Goal: Check status: Check status

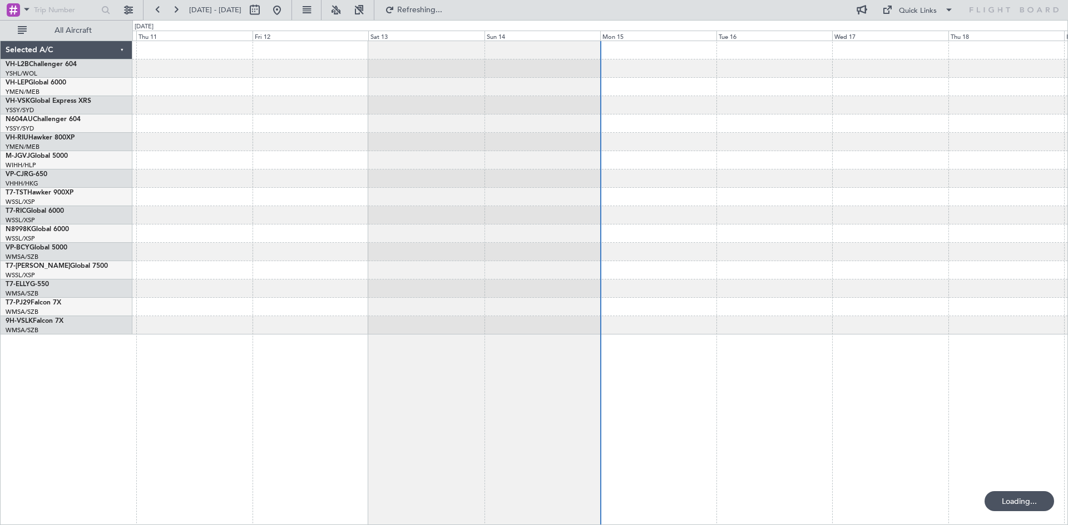
drag, startPoint x: 738, startPoint y: 236, endPoint x: 697, endPoint y: 256, distance: 45.5
click at [697, 256] on fb-flight-board "[DATE] - [DATE] Refreshing... Quick Links All Aircraft Selected A/C VH-L2B Chal…" at bounding box center [534, 266] width 1068 height 517
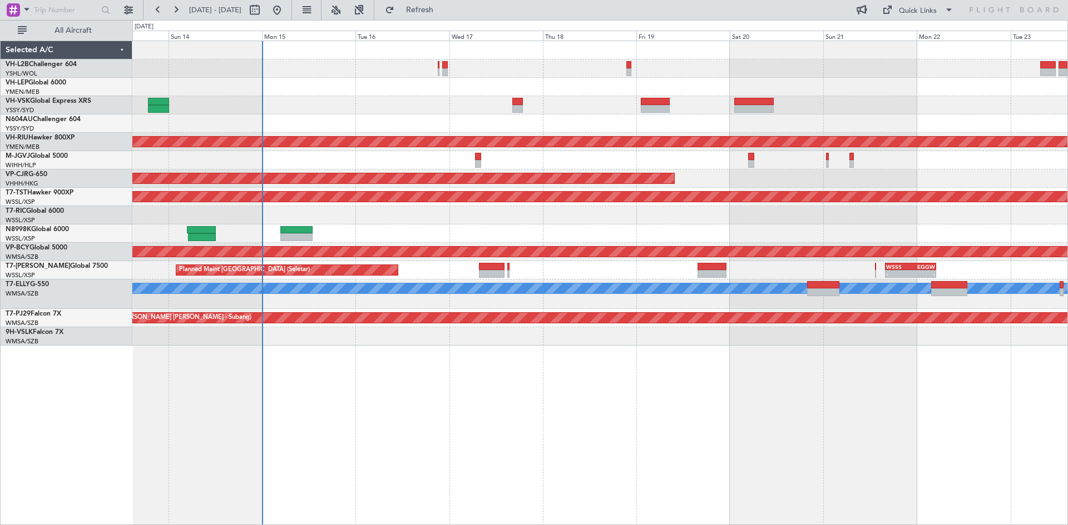
click at [478, 123] on div at bounding box center [599, 124] width 935 height 18
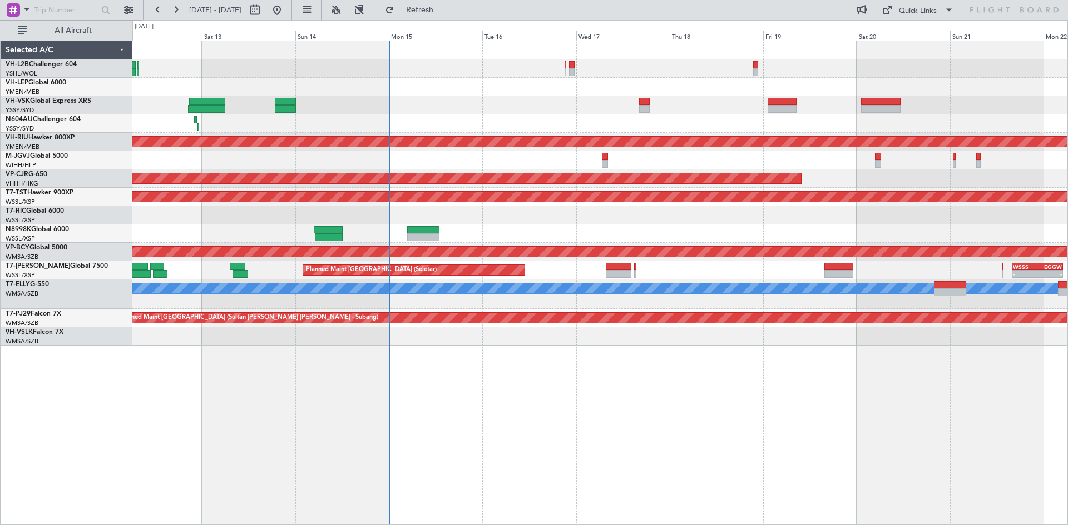
click at [488, 126] on div "Unplanned Maint Sydney ([PERSON_NAME] Intl) Planned Maint [GEOGRAPHIC_DATA] ([G…" at bounding box center [599, 193] width 935 height 305
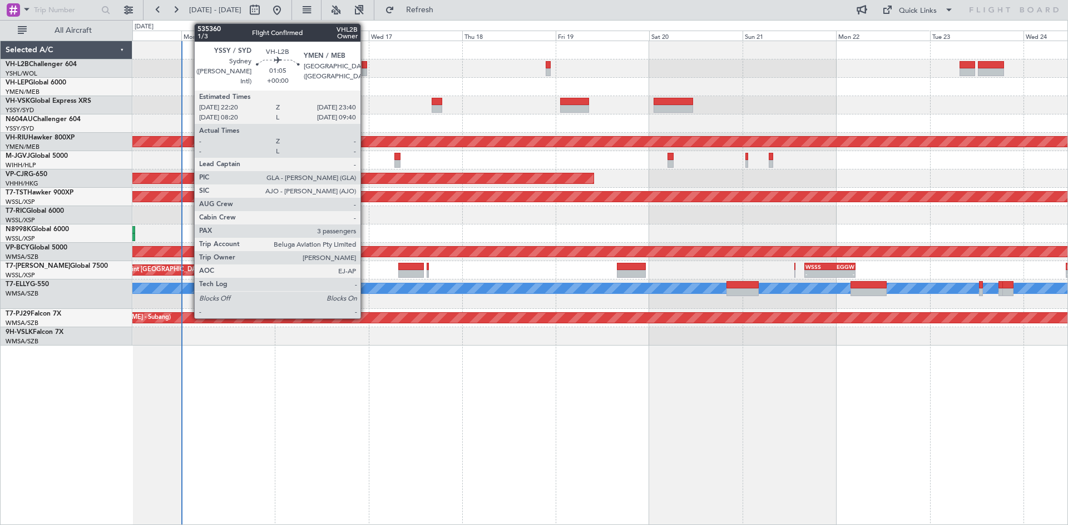
click at [365, 69] on div at bounding box center [364, 72] width 6 height 8
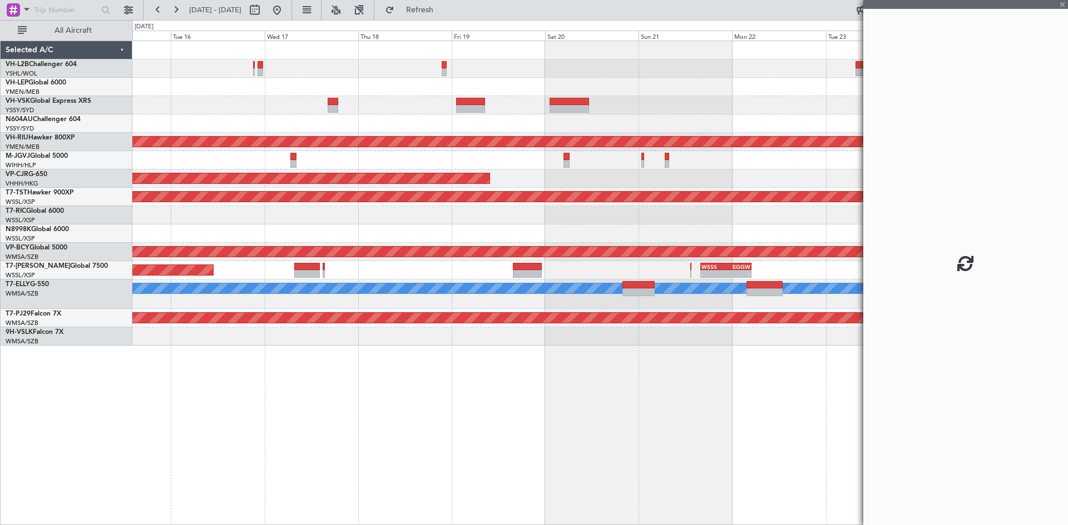
click at [711, 88] on div at bounding box center [599, 87] width 935 height 18
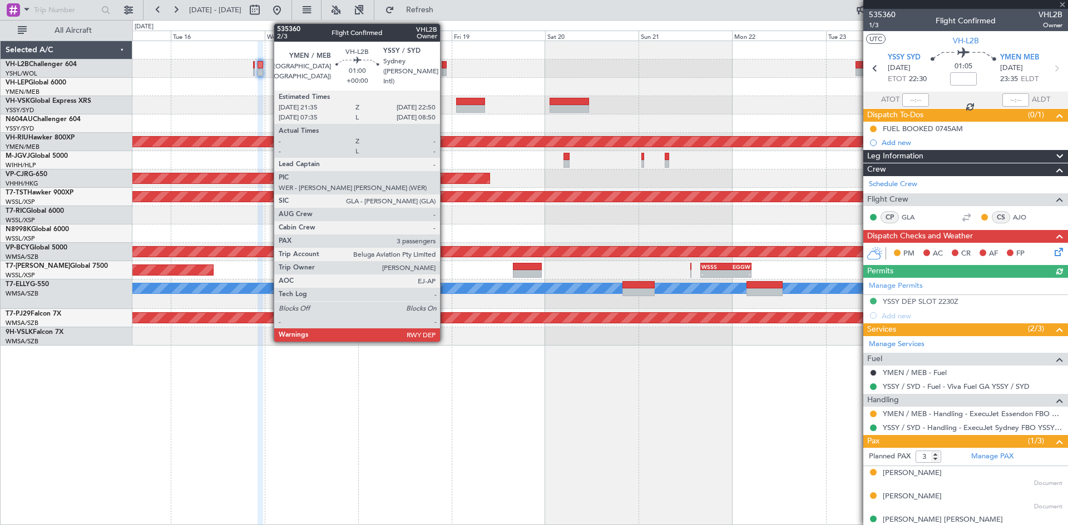
click at [445, 71] on div at bounding box center [443, 72] width 5 height 8
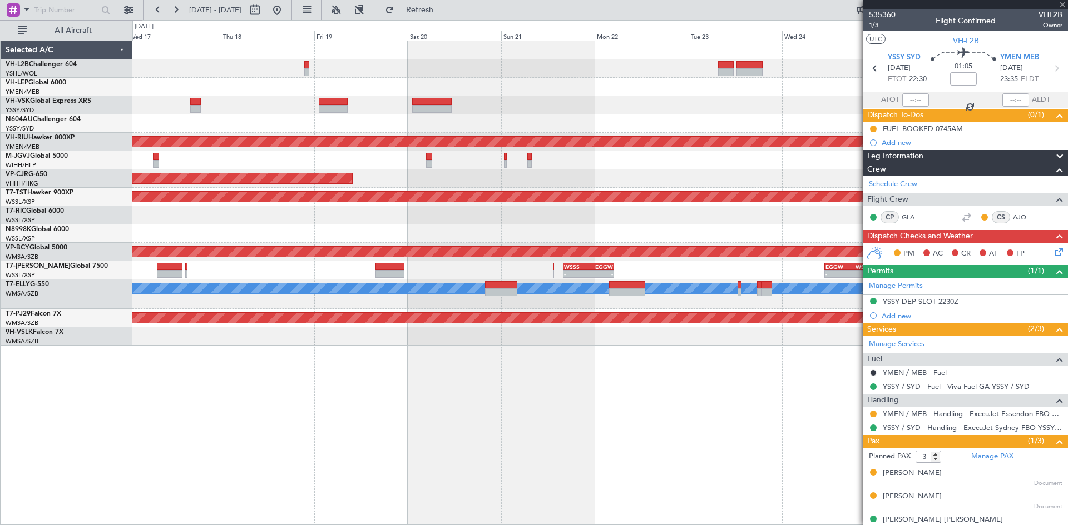
click at [525, 116] on div "Planned Maint [GEOGRAPHIC_DATA] ([GEOGRAPHIC_DATA]) Planned Maint [GEOGRAPHIC_D…" at bounding box center [599, 193] width 935 height 305
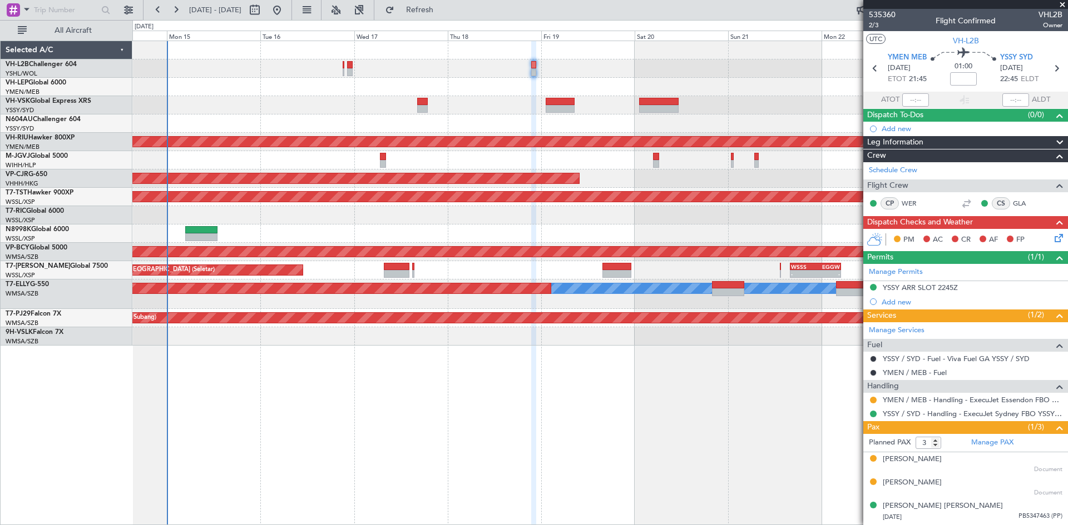
click at [575, 122] on div "Unplanned Maint Sydney ([PERSON_NAME] Intl) Planned Maint [GEOGRAPHIC_DATA] ([G…" at bounding box center [599, 193] width 935 height 305
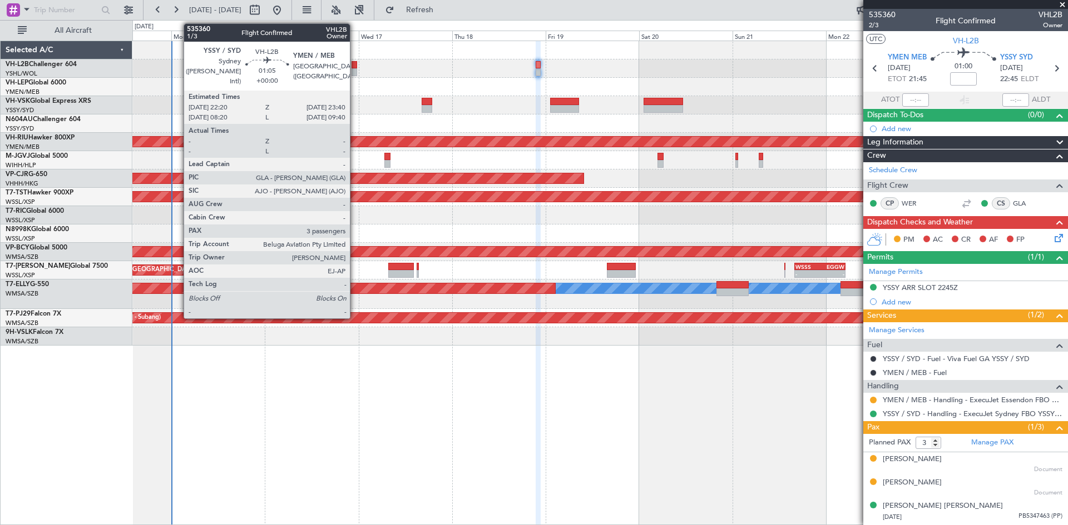
click at [355, 73] on div at bounding box center [354, 72] width 6 height 8
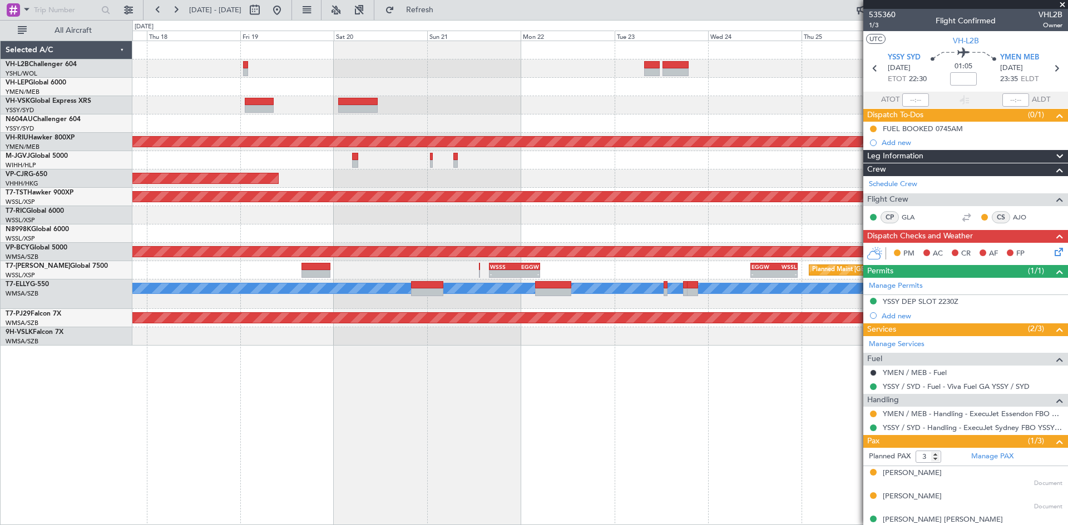
click at [446, 130] on div "Planned Maint [GEOGRAPHIC_DATA] ([GEOGRAPHIC_DATA]) Planned Maint [GEOGRAPHIC_D…" at bounding box center [599, 193] width 935 height 305
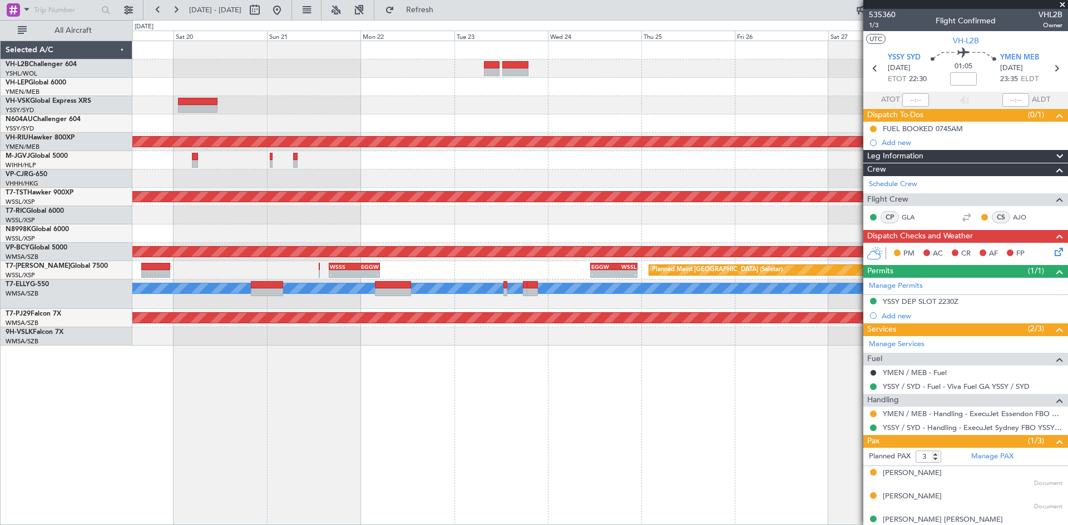
click at [473, 149] on div "Planned Maint [GEOGRAPHIC_DATA] ([GEOGRAPHIC_DATA])" at bounding box center [599, 142] width 935 height 18
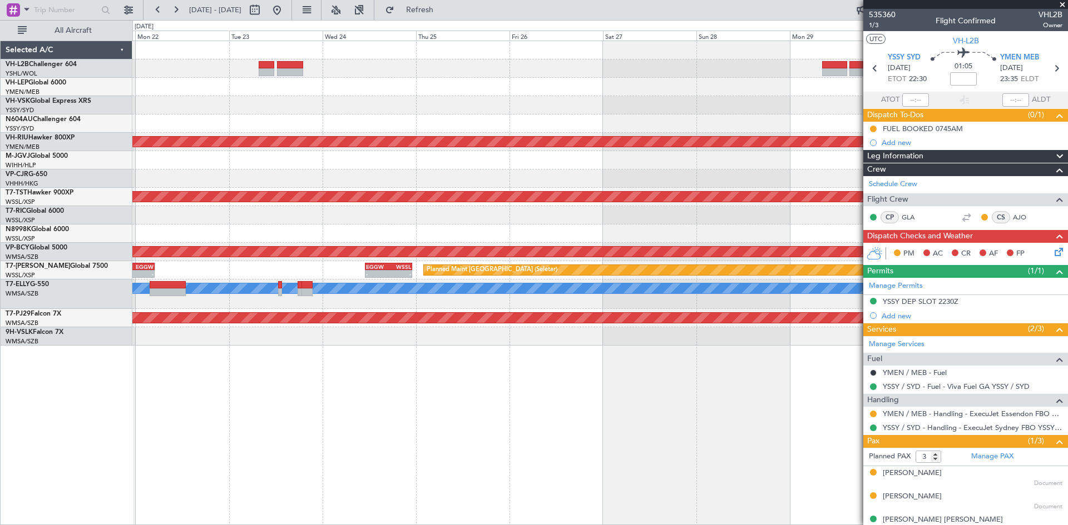
click at [444, 178] on div at bounding box center [599, 179] width 935 height 18
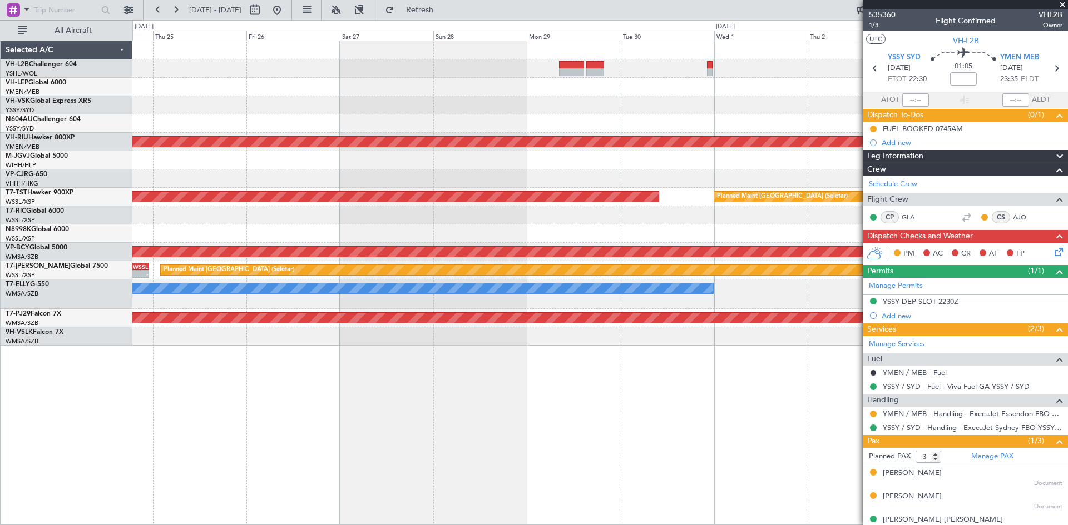
click at [426, 178] on div at bounding box center [599, 179] width 935 height 18
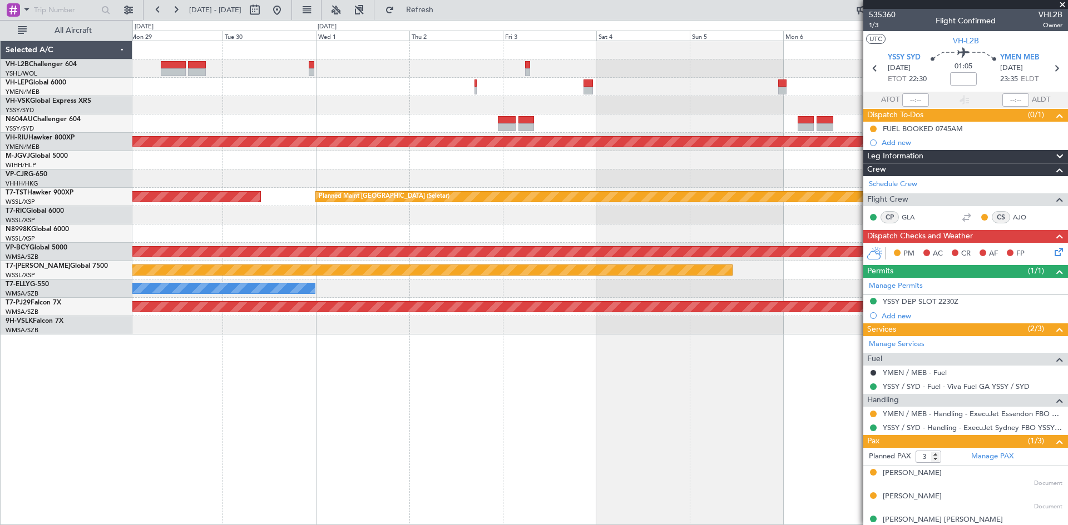
click at [498, 182] on div at bounding box center [599, 179] width 935 height 18
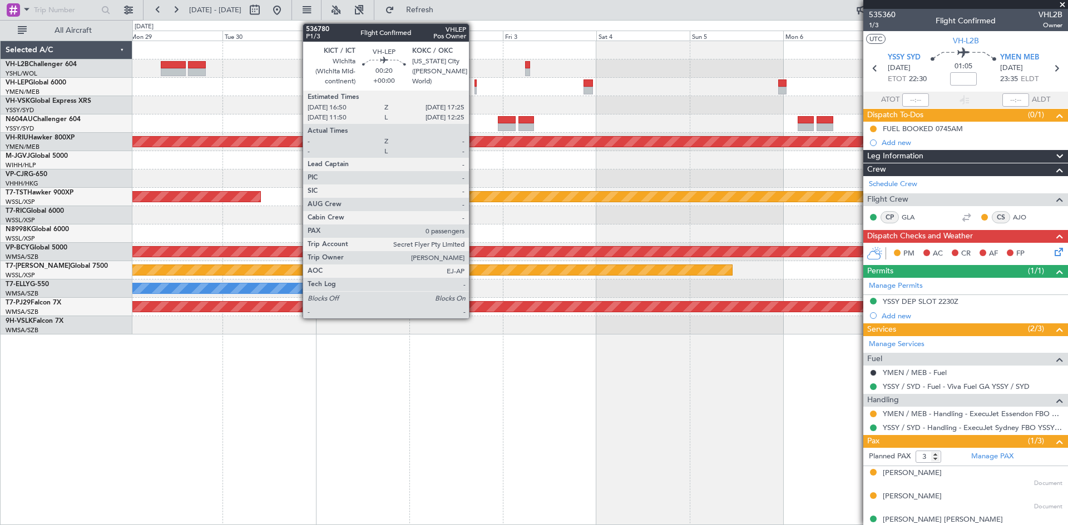
click at [474, 86] on div at bounding box center [475, 84] width 3 height 8
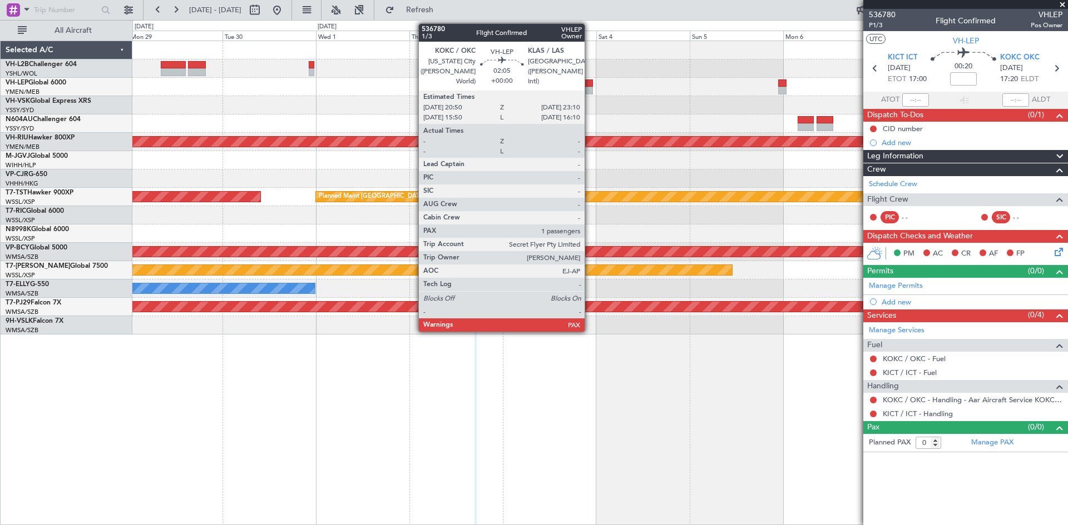
click at [589, 86] on div at bounding box center [587, 84] width 9 height 8
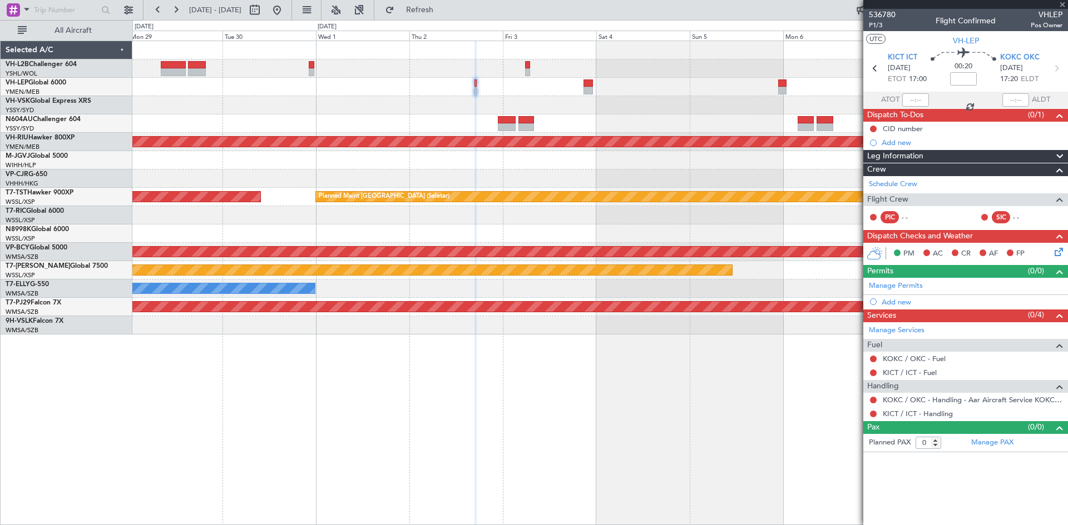
type input "1"
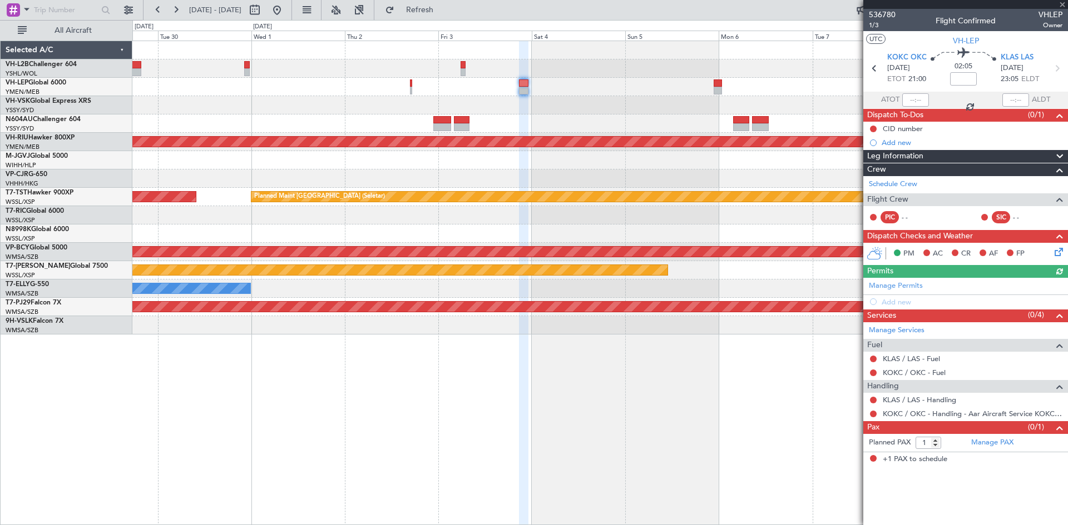
click at [668, 106] on div "Planned Maint [GEOGRAPHIC_DATA] ([GEOGRAPHIC_DATA]) Planned Maint [GEOGRAPHIC_D…" at bounding box center [599, 188] width 935 height 294
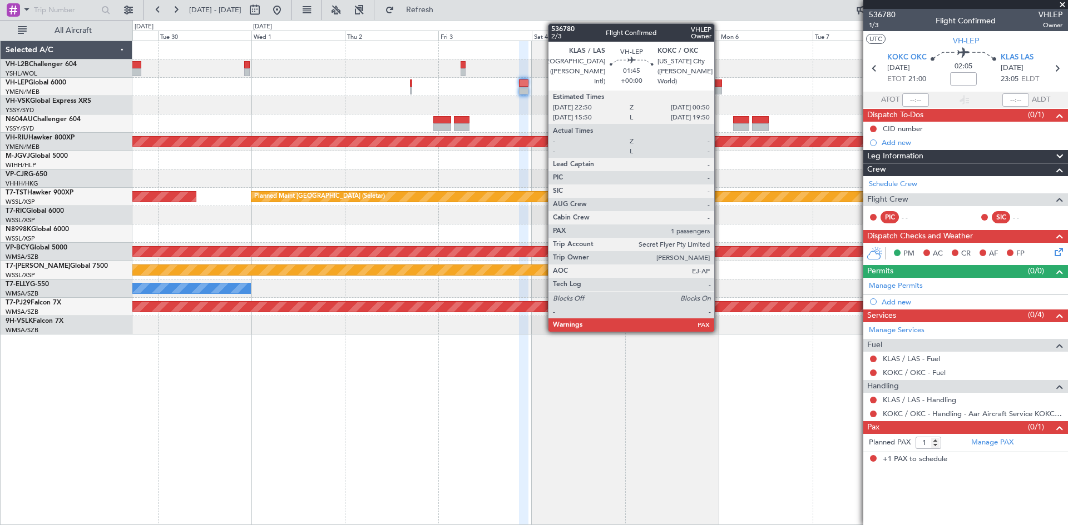
click at [719, 88] on div at bounding box center [717, 91] width 8 height 8
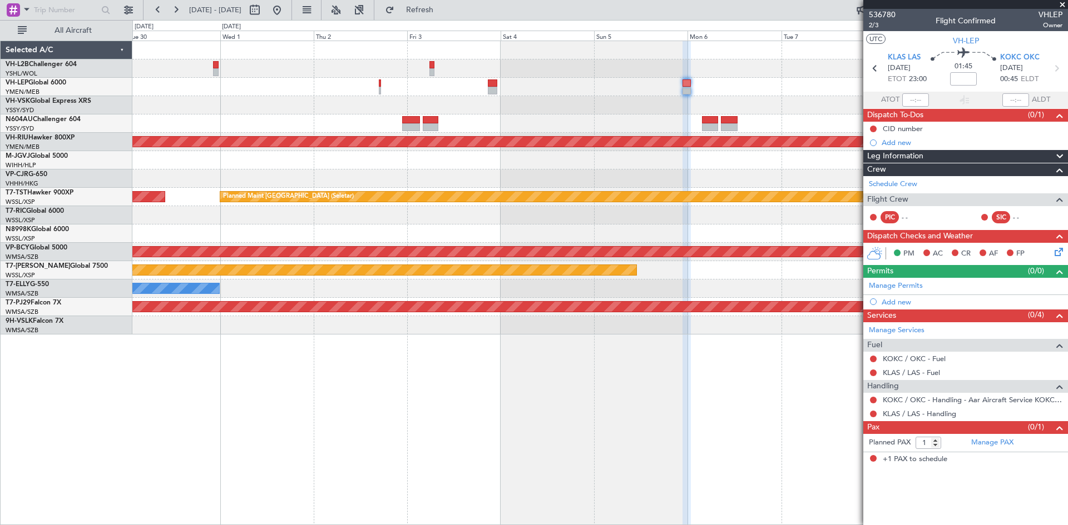
click at [617, 116] on div "Planned Maint [GEOGRAPHIC_DATA] ([GEOGRAPHIC_DATA]) Planned Maint [GEOGRAPHIC_D…" at bounding box center [599, 188] width 935 height 294
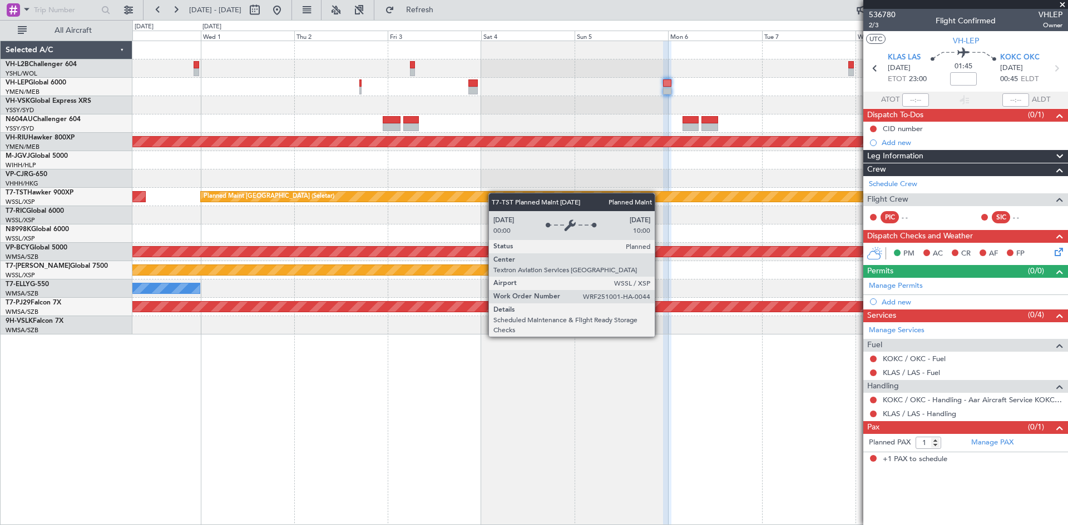
click at [495, 195] on div "Planned Maint [GEOGRAPHIC_DATA] ([GEOGRAPHIC_DATA]) Planned Maint [GEOGRAPHIC_D…" at bounding box center [599, 188] width 935 height 294
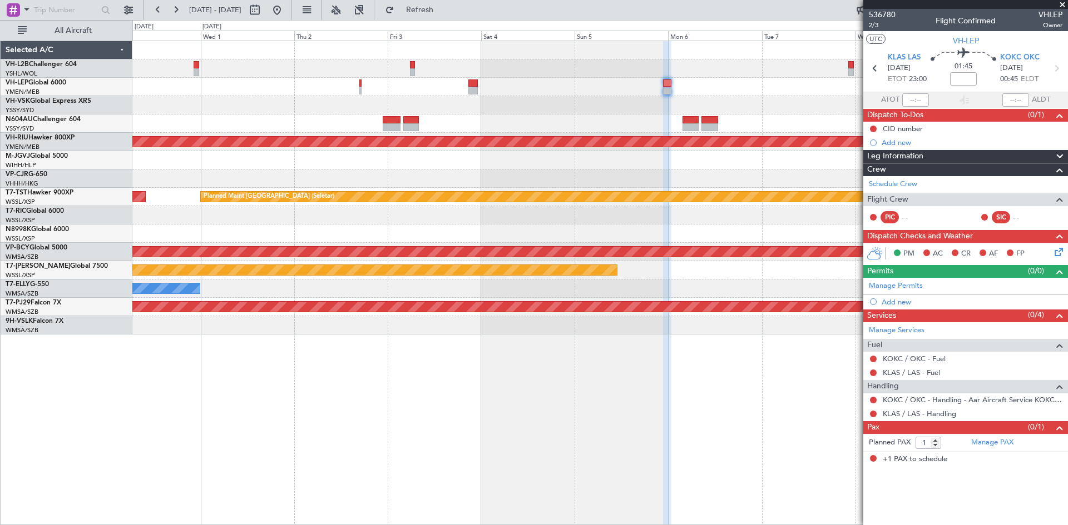
click at [325, 111] on div at bounding box center [599, 105] width 935 height 18
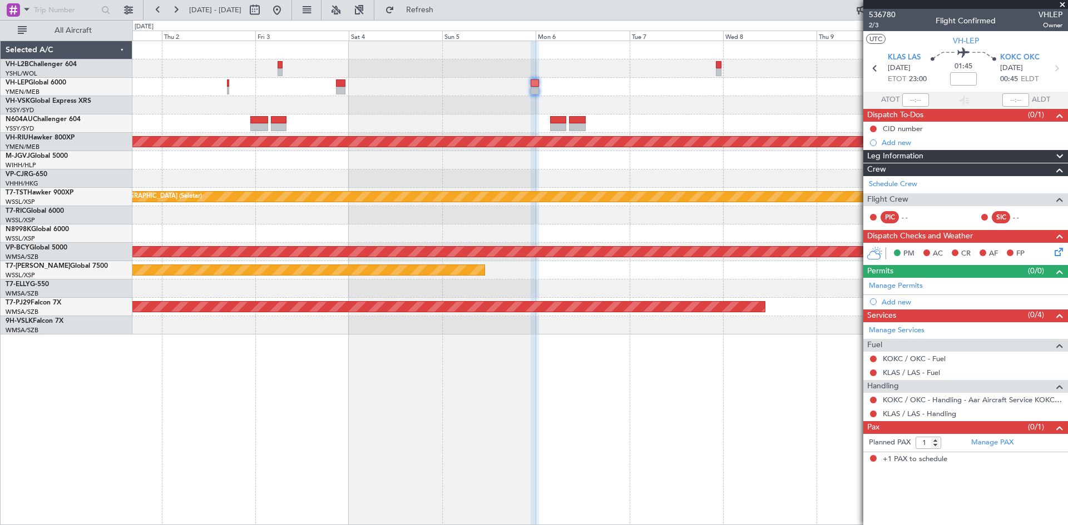
click at [415, 110] on div at bounding box center [599, 105] width 935 height 18
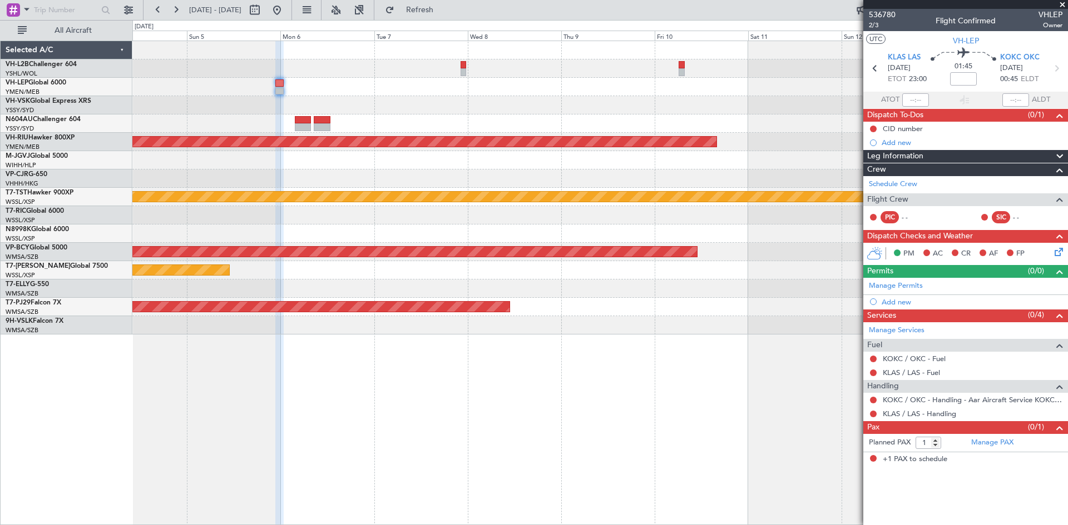
click at [398, 153] on div "Planned Maint [GEOGRAPHIC_DATA] ([GEOGRAPHIC_DATA]) Planned Maint [GEOGRAPHIC_D…" at bounding box center [599, 188] width 935 height 294
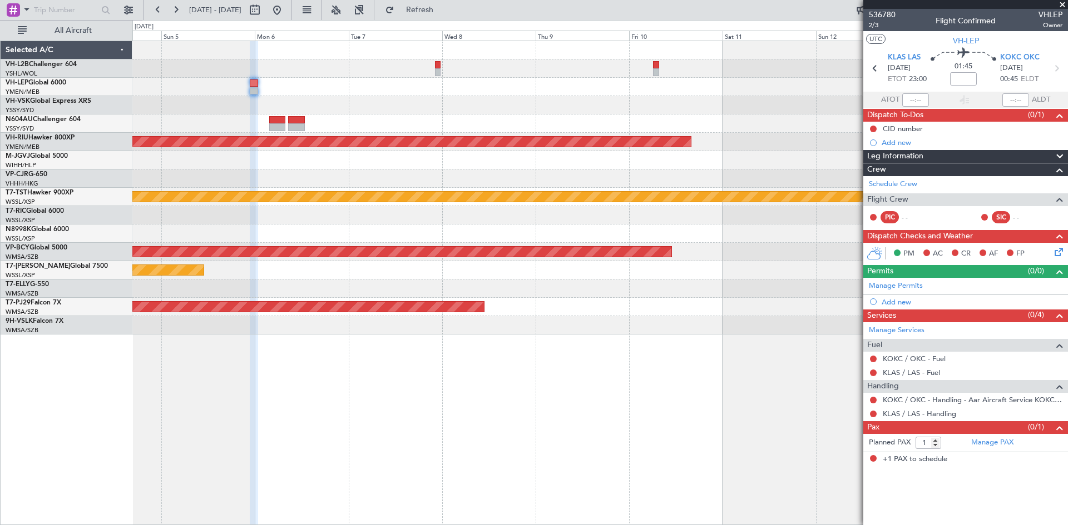
click at [390, 122] on div "Planned Maint [GEOGRAPHIC_DATA] ([GEOGRAPHIC_DATA]) Planned Maint [GEOGRAPHIC_D…" at bounding box center [599, 188] width 935 height 294
